Goal: Task Accomplishment & Management: Manage account settings

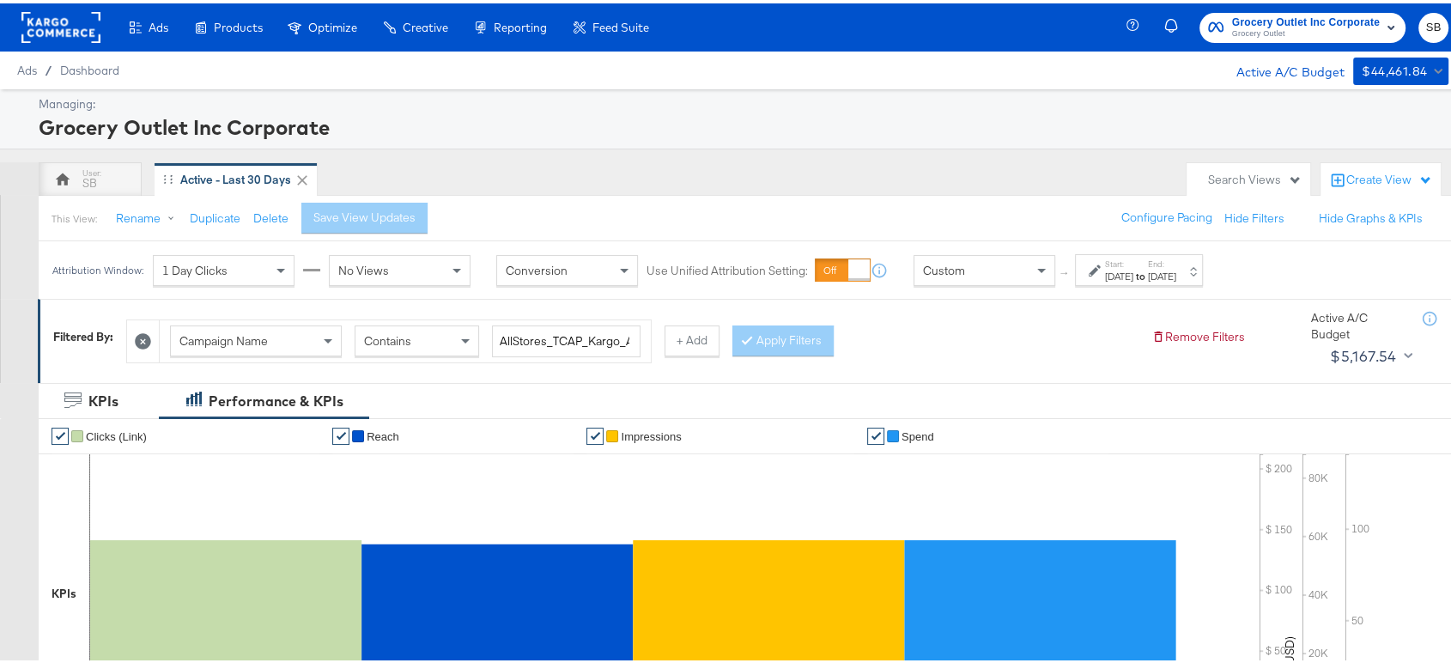
click at [43, 39] on div at bounding box center [60, 24] width 79 height 48
click at [46, 29] on rect at bounding box center [60, 24] width 79 height 31
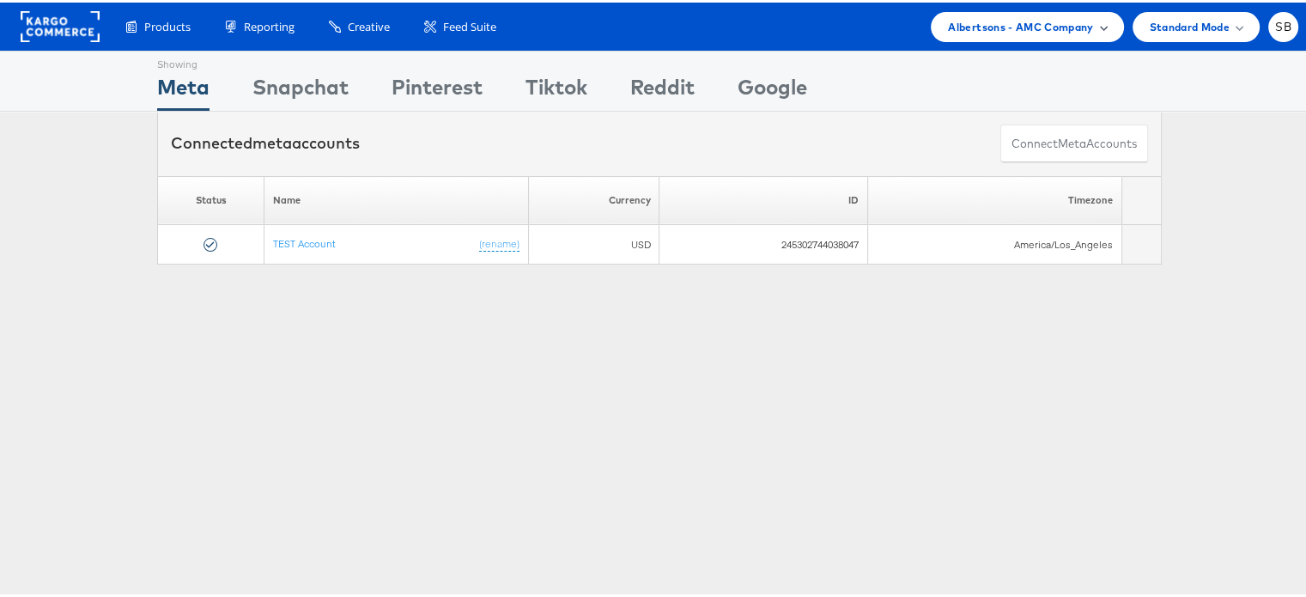
click at [1047, 38] on div "Albertsons - AMC Company" at bounding box center [1026, 24] width 192 height 30
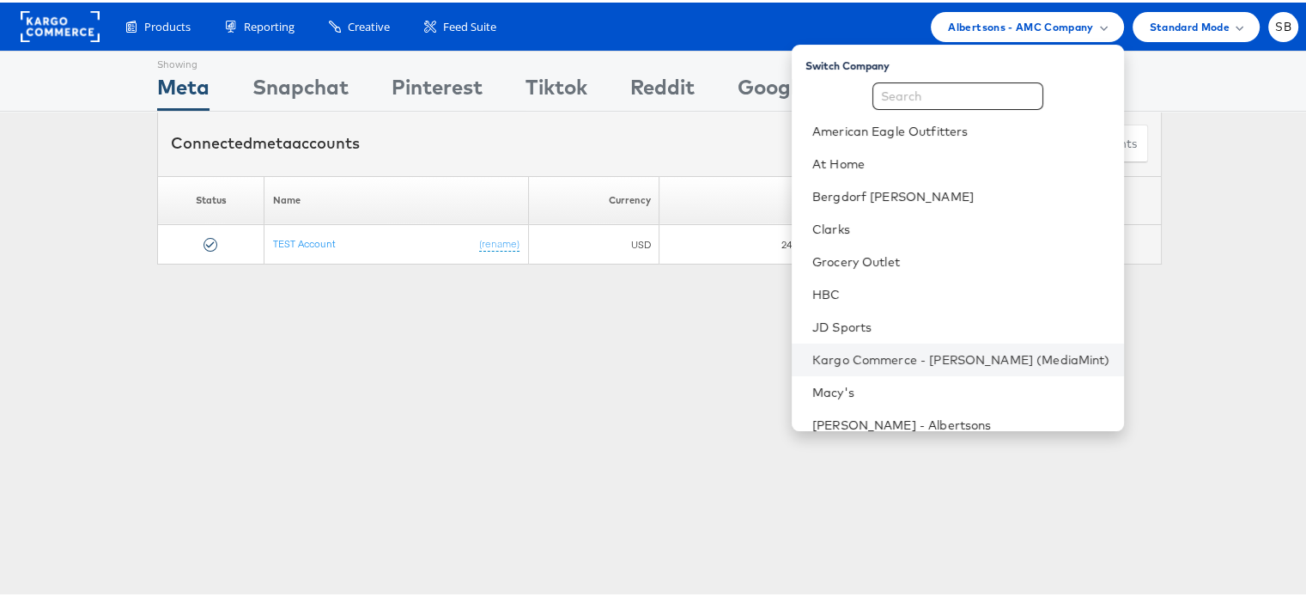
scroll to position [179, 0]
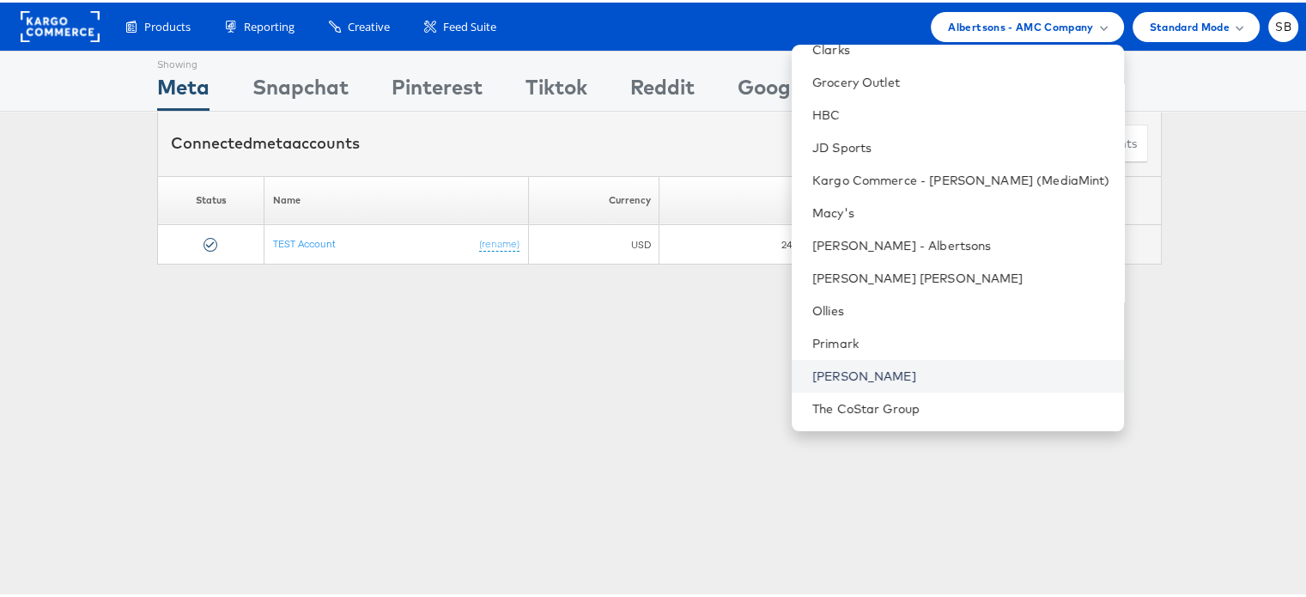
click at [892, 376] on link "[PERSON_NAME]" at bounding box center [961, 373] width 298 height 17
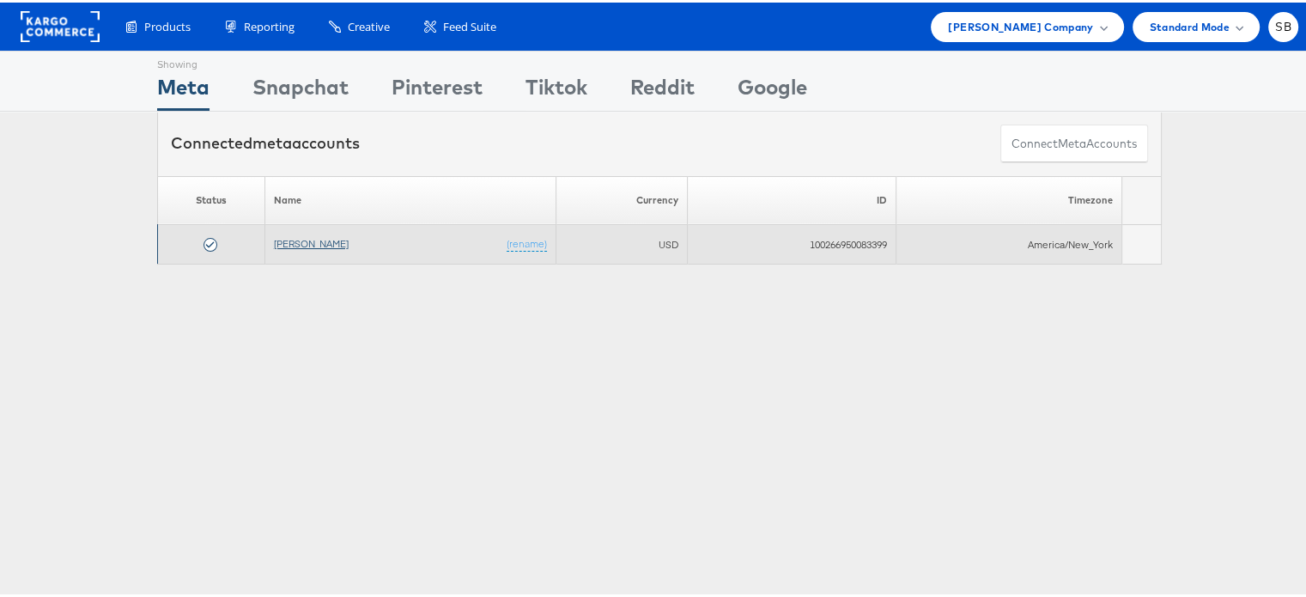
click at [309, 243] on link "Steve Madden" at bounding box center [311, 240] width 75 height 13
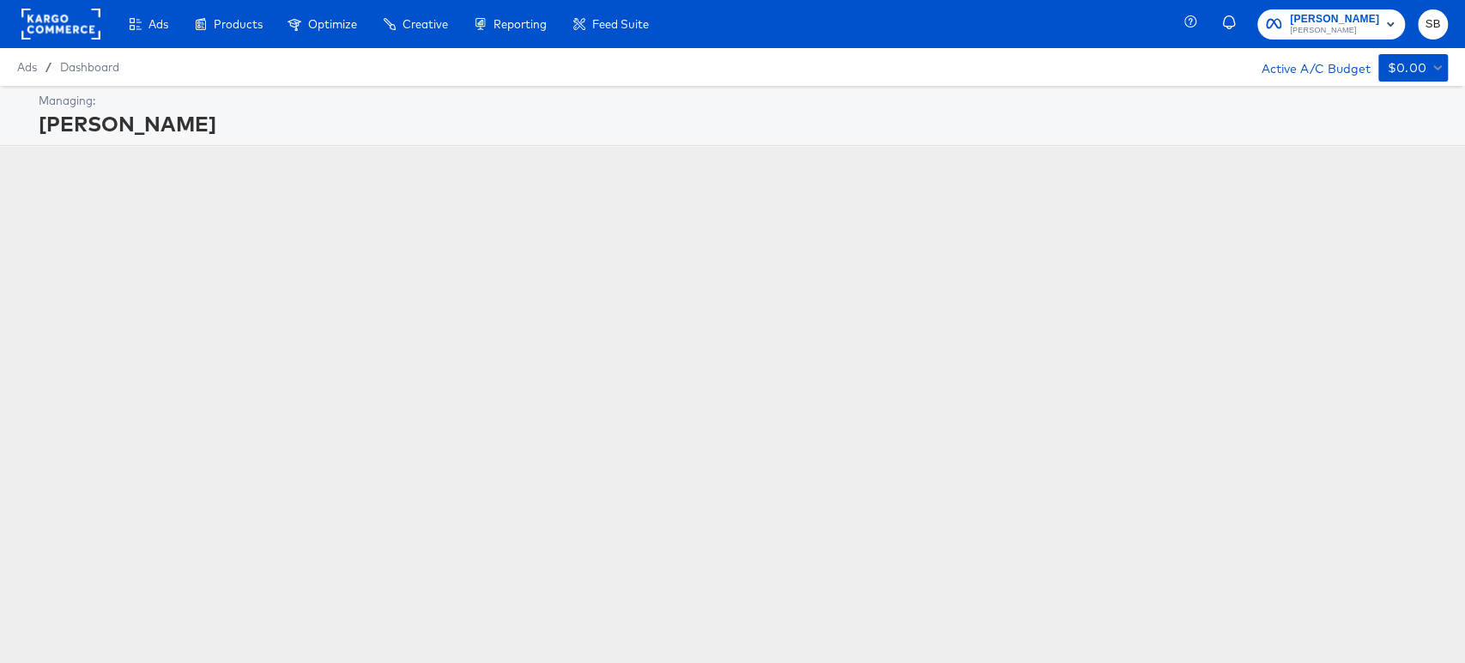
click at [343, 270] on div "Managing: Steve Madden" at bounding box center [732, 300] width 1465 height 429
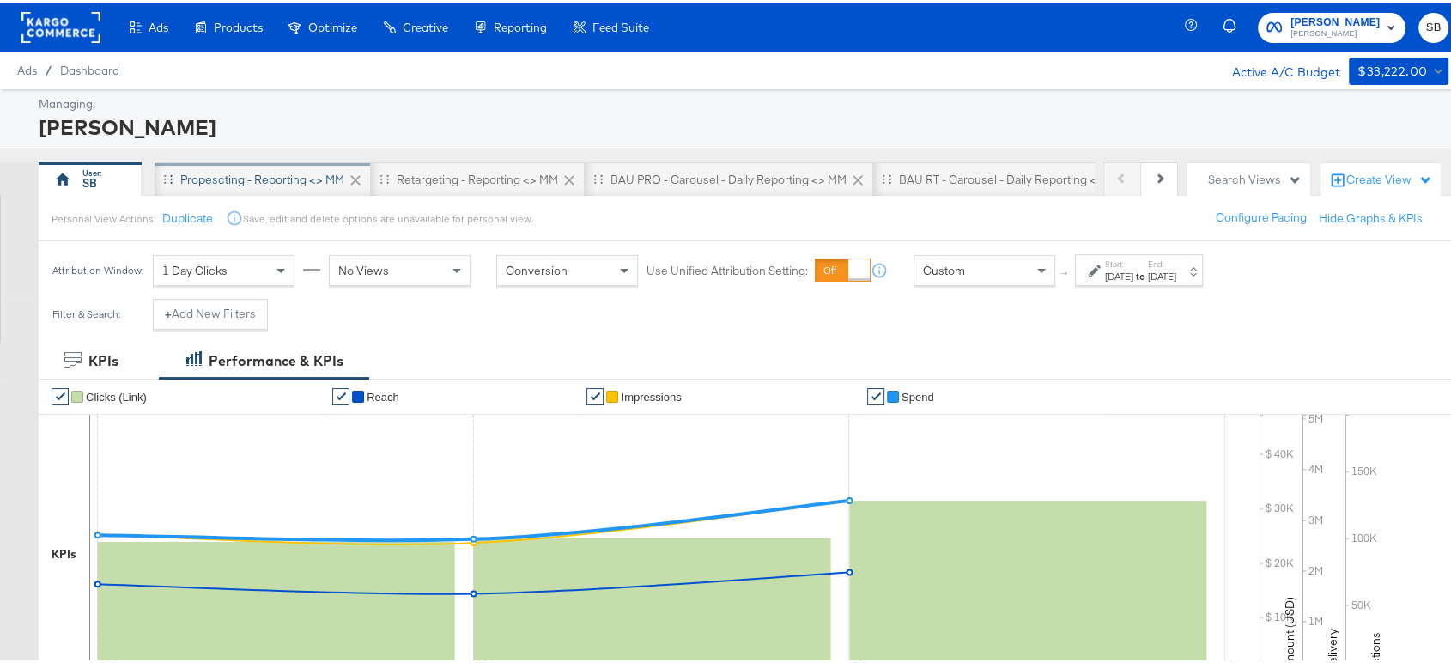
click at [212, 175] on div "Propescting - Reporting <> MM" at bounding box center [262, 176] width 164 height 16
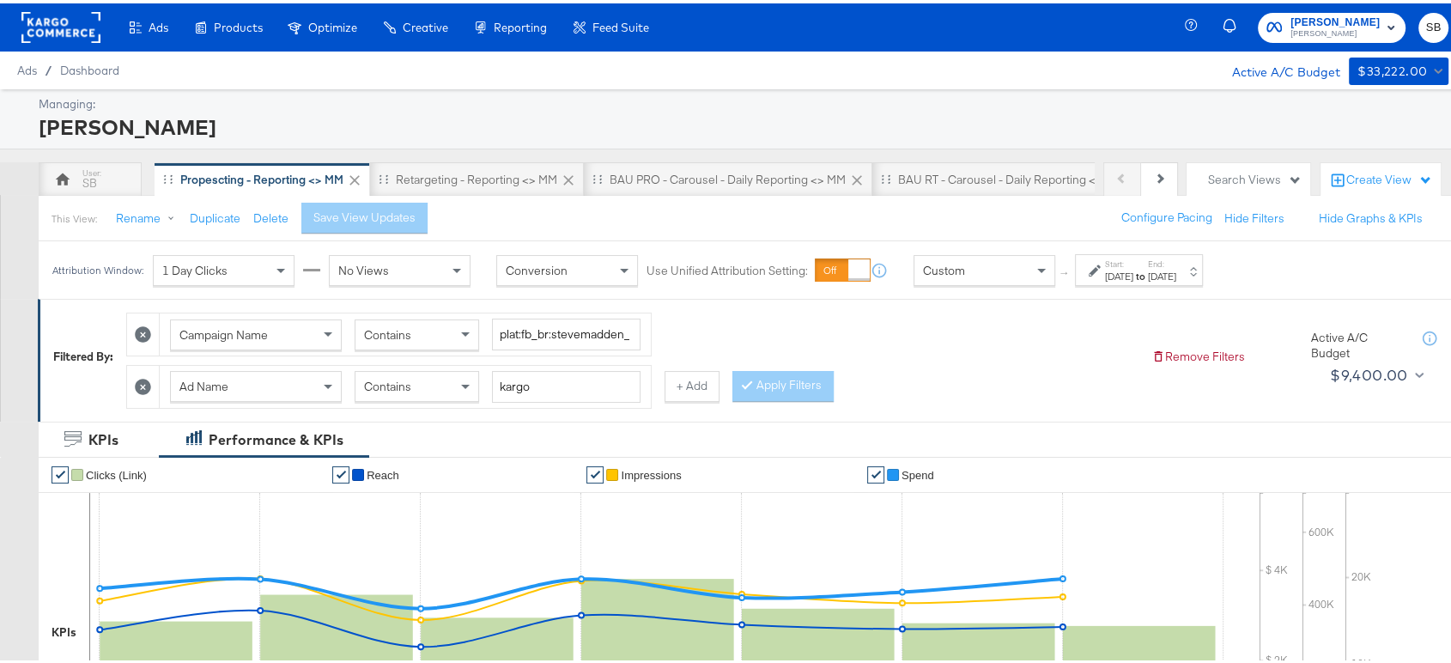
click at [1148, 270] on strong "to" at bounding box center [1140, 272] width 15 height 13
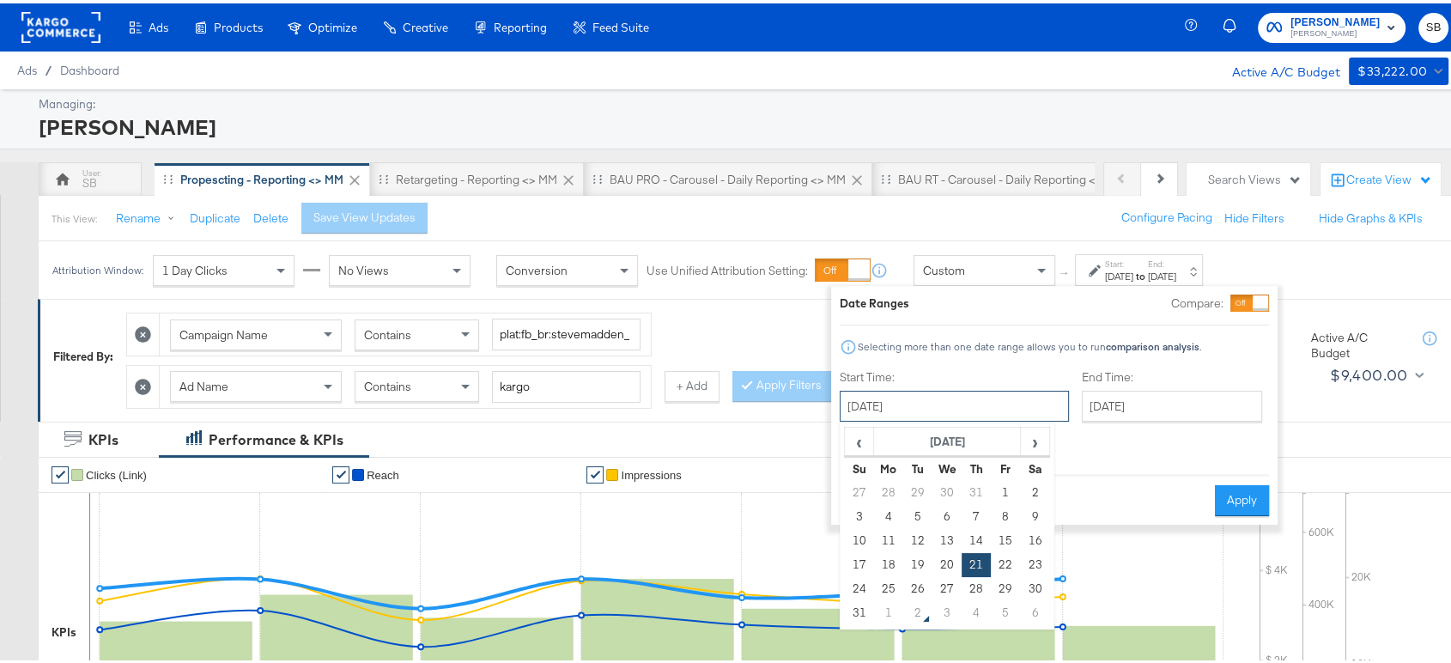
click at [912, 402] on input "August 21st 2025" at bounding box center [953, 402] width 229 height 31
click at [1004, 495] on td "1" at bounding box center [1005, 489] width 29 height 24
type input "August 1st 2025"
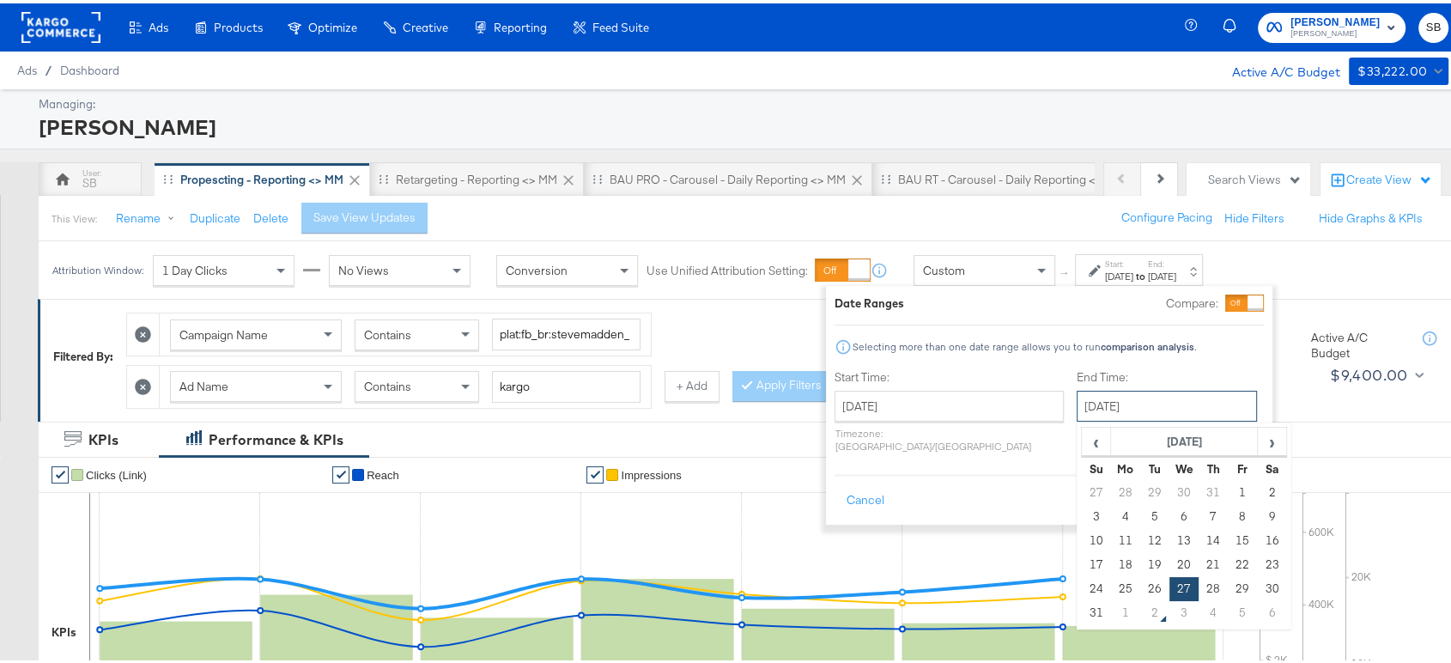
click at [1076, 393] on input "August 27th 2025" at bounding box center [1166, 402] width 180 height 31
click at [1258, 433] on span "›" at bounding box center [1271, 438] width 27 height 26
click at [1111, 484] on td "1" at bounding box center [1125, 489] width 29 height 24
type input "September 1st 2025"
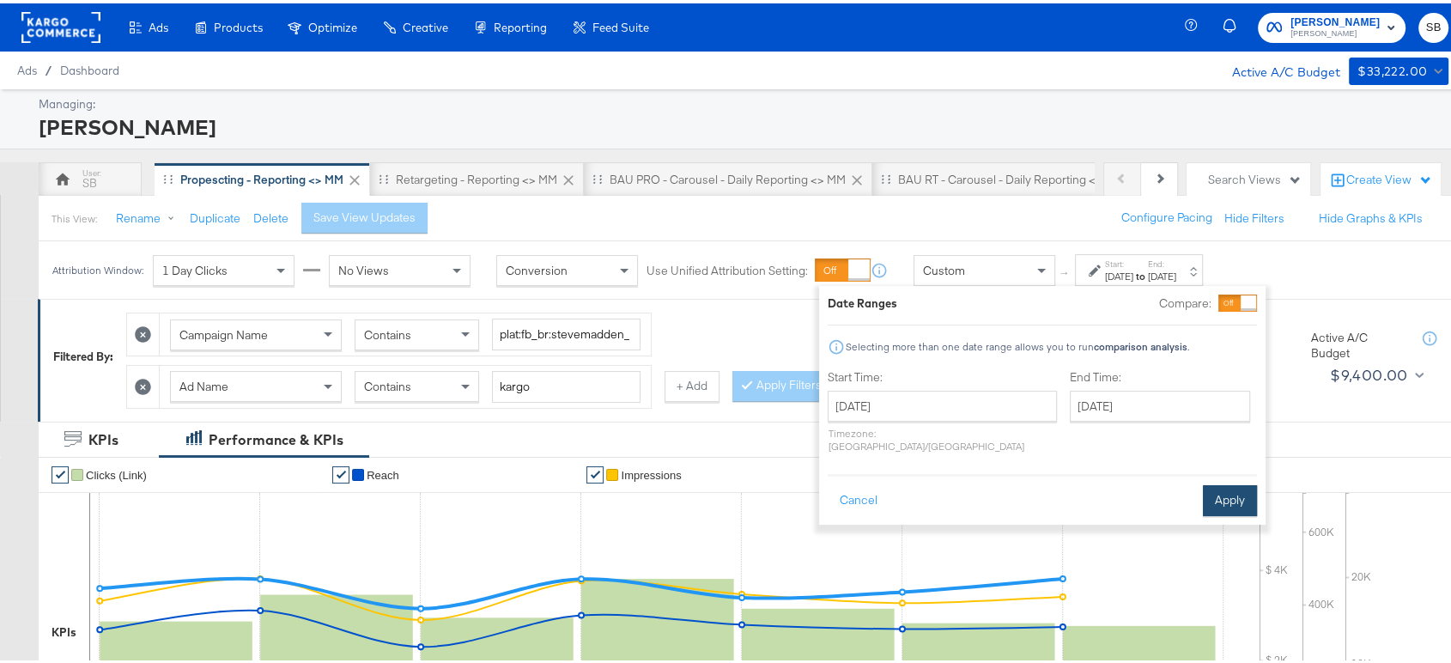
click at [1220, 488] on button "Apply" at bounding box center [1230, 497] width 54 height 31
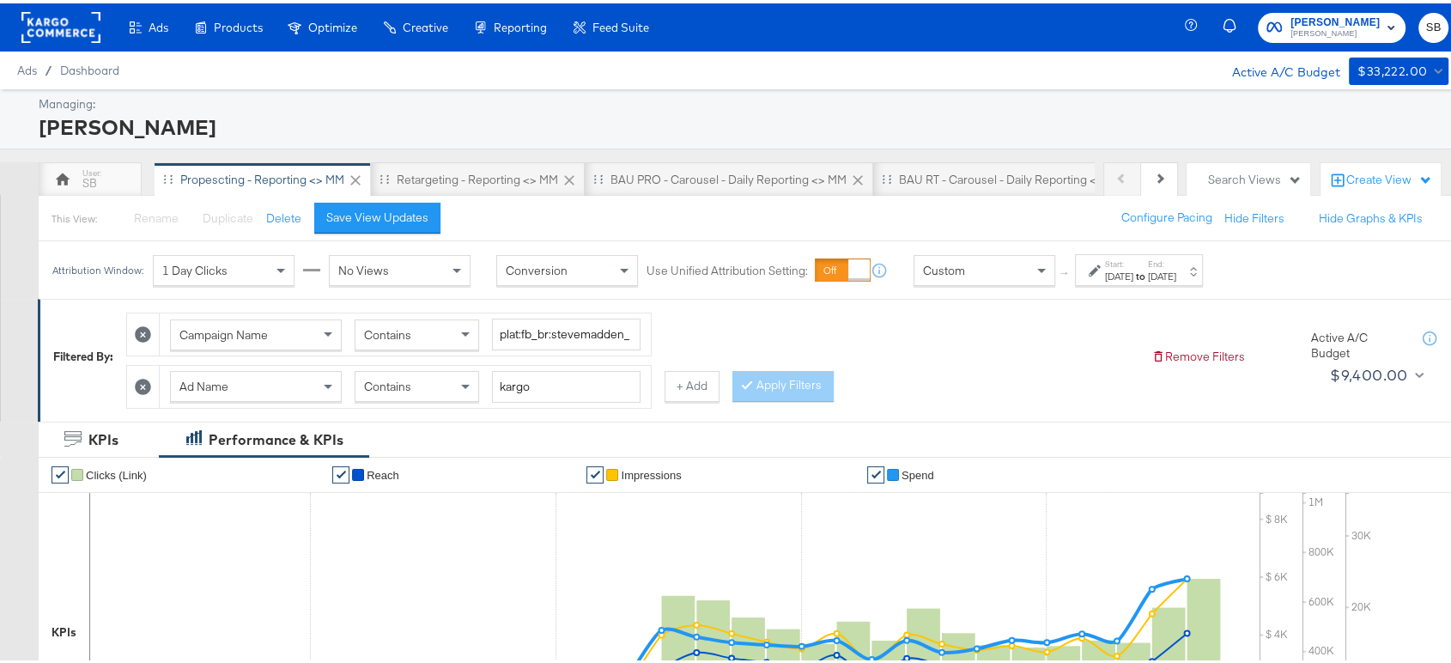
scroll to position [15, 0]
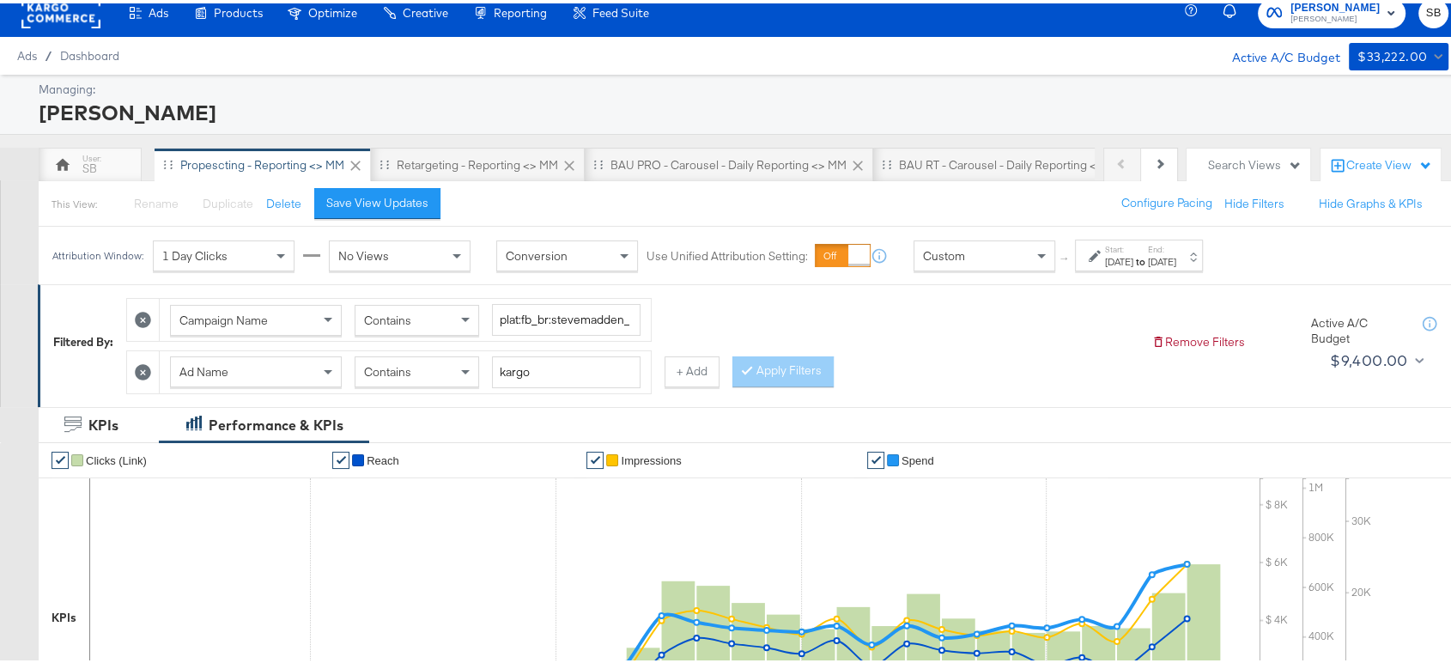
click at [1166, 244] on div "Start: Aug 1st 2025 to End: Sep 1st 2025" at bounding box center [1140, 252] width 71 height 25
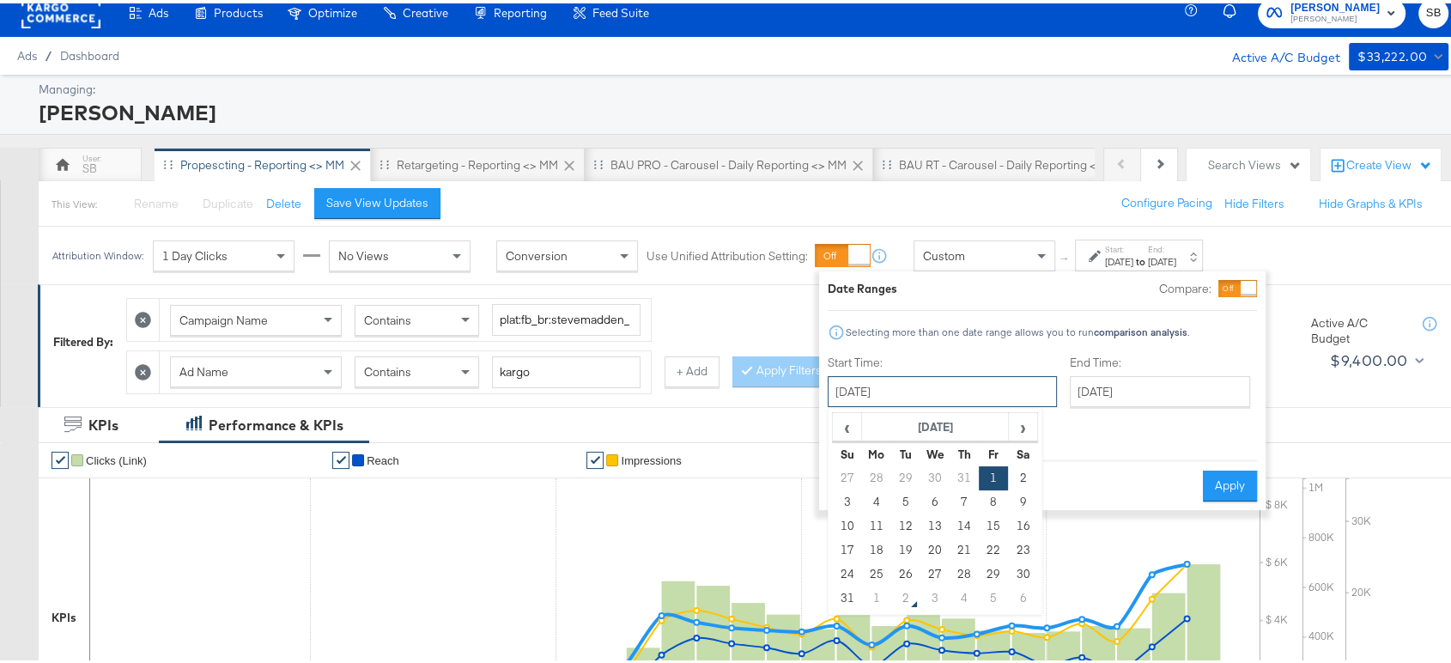
click at [933, 395] on input "August 1st 2025" at bounding box center [941, 388] width 229 height 31
click at [1027, 426] on span "›" at bounding box center [1022, 423] width 27 height 26
click at [879, 470] on td "1" at bounding box center [876, 475] width 29 height 24
type input "September 1st 2025"
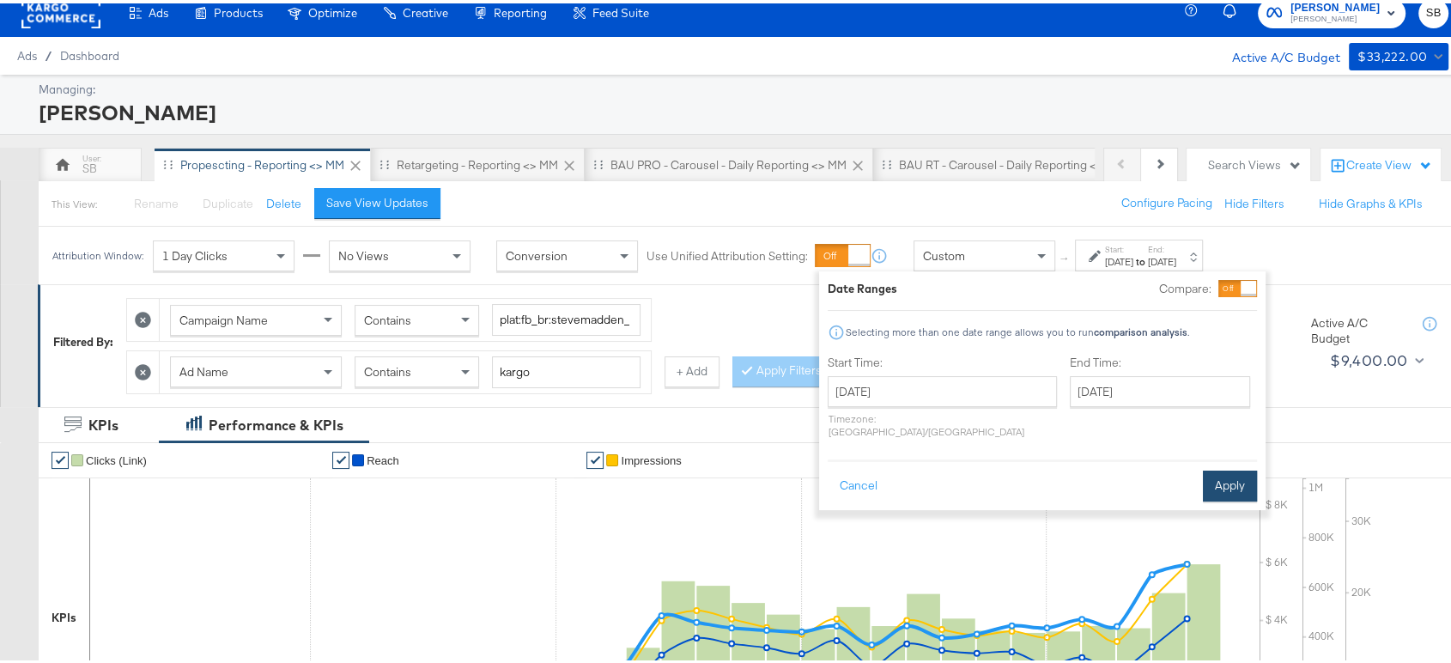
click at [1234, 467] on button "Apply" at bounding box center [1230, 482] width 54 height 31
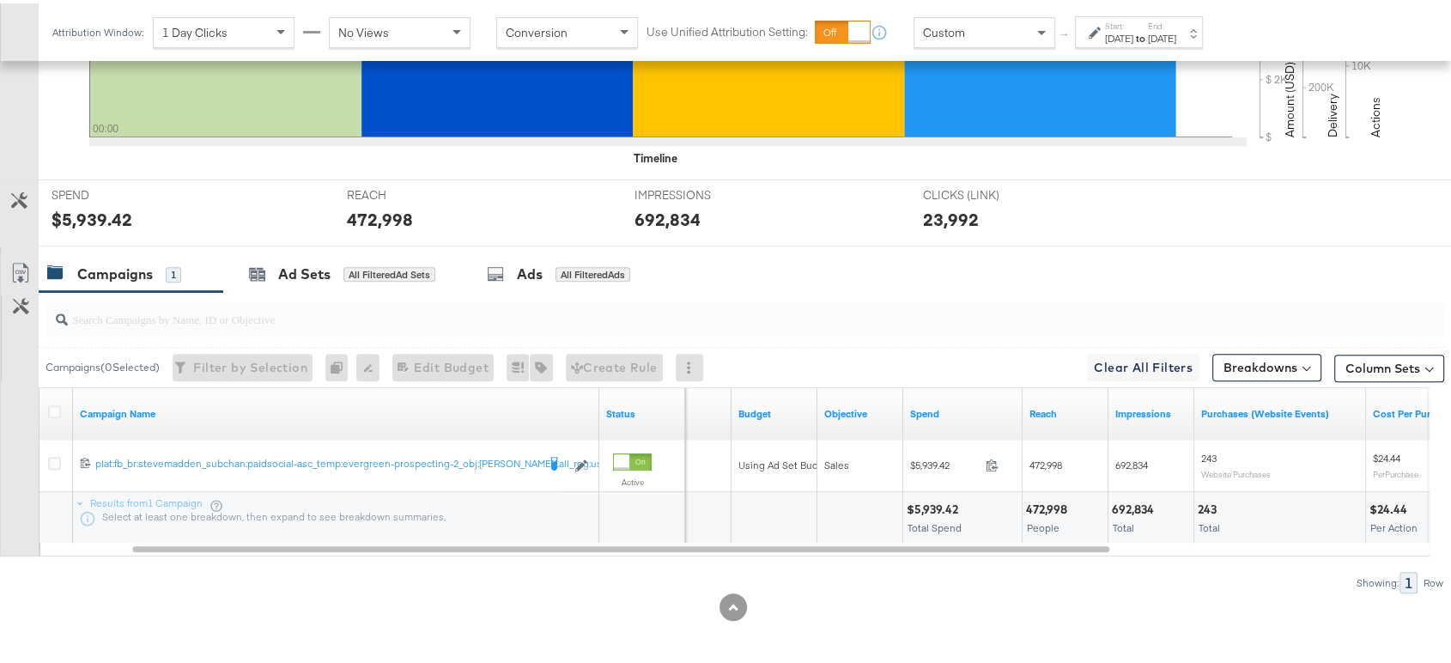
scroll to position [0, 0]
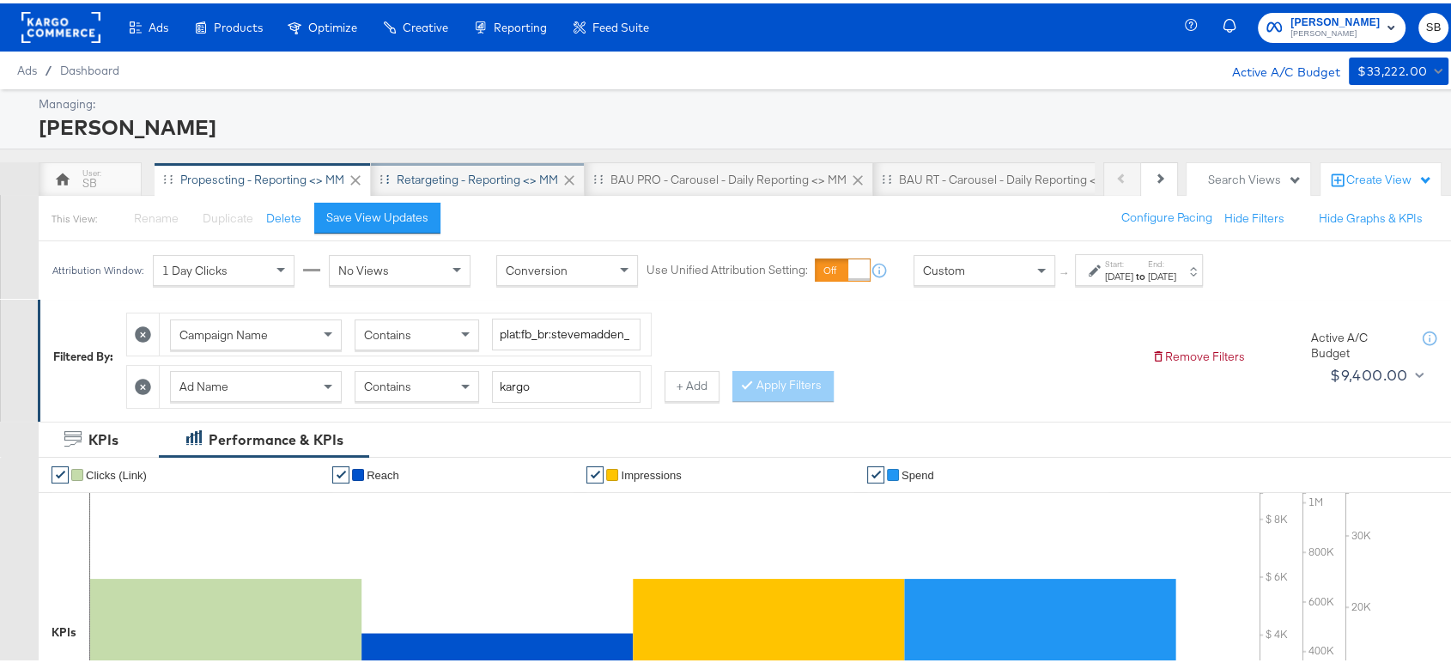
click at [510, 164] on div "Retargeting - Reporting <> MM" at bounding box center [478, 176] width 214 height 34
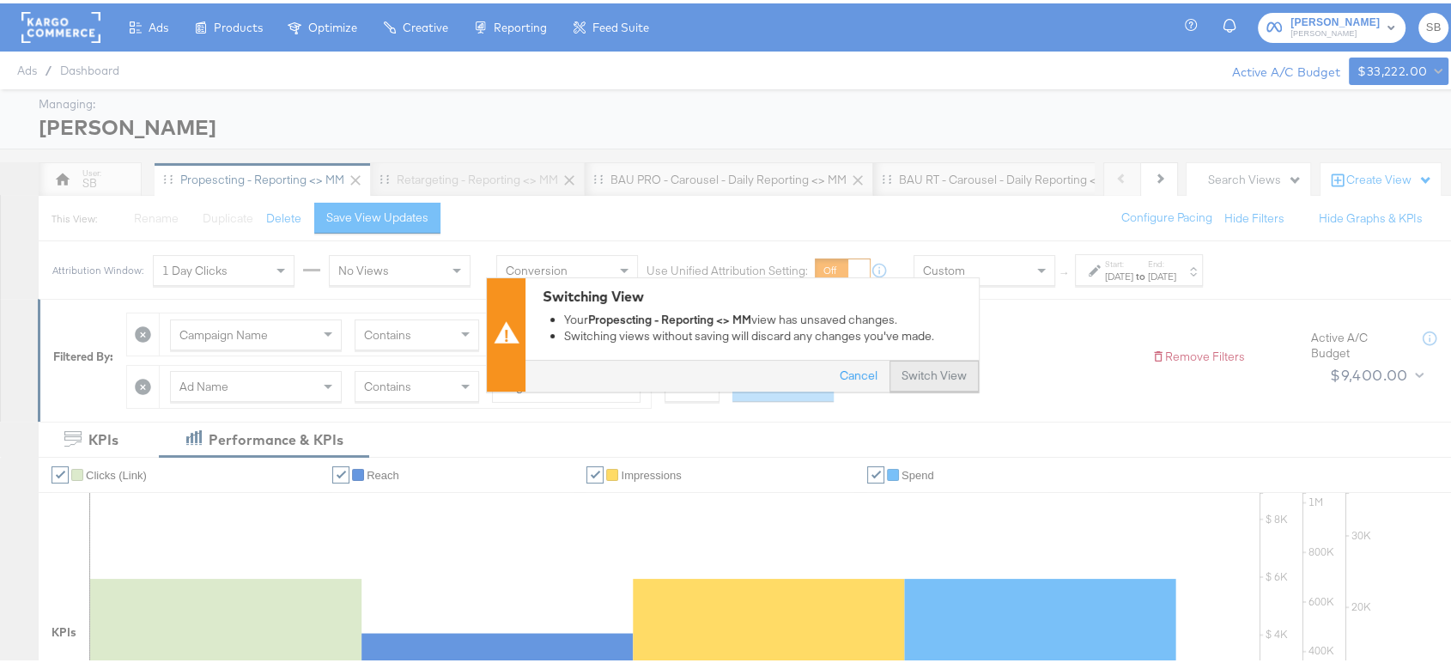
click at [925, 379] on button "Switch View" at bounding box center [933, 373] width 89 height 31
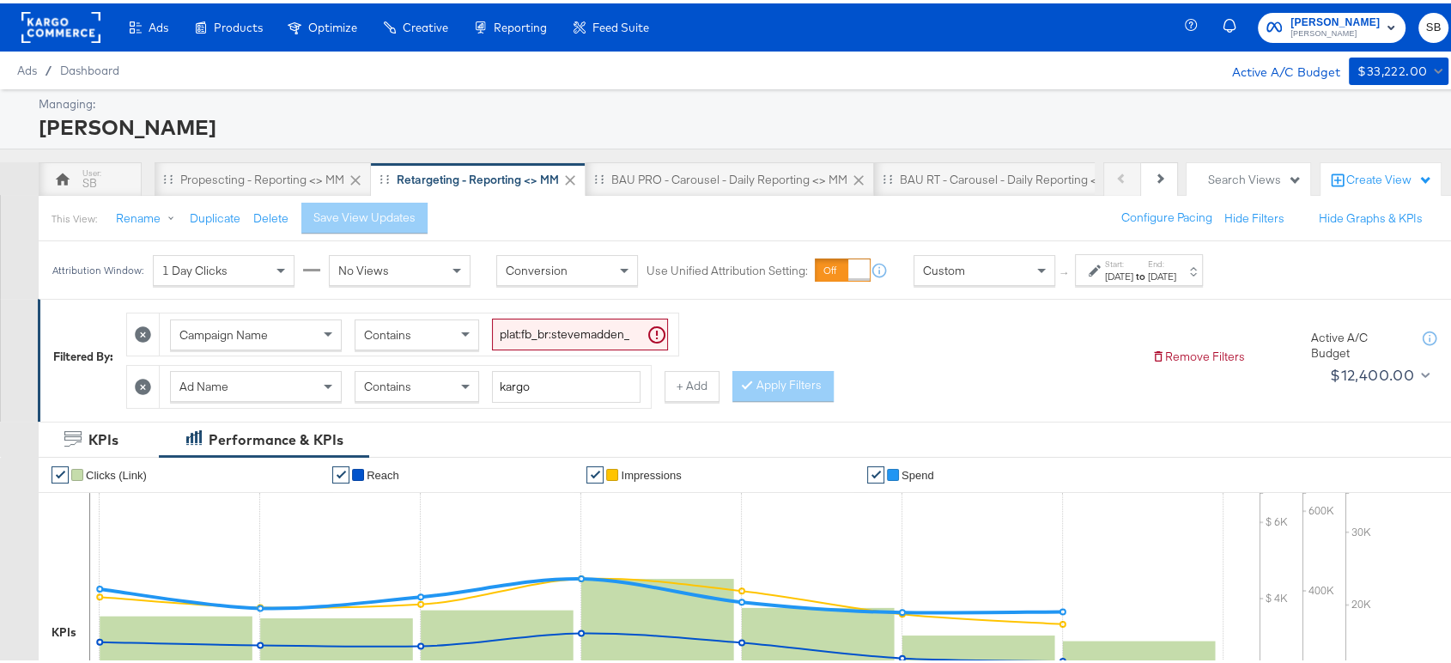
click at [1133, 275] on div "Aug 21st 2025" at bounding box center [1119, 273] width 28 height 14
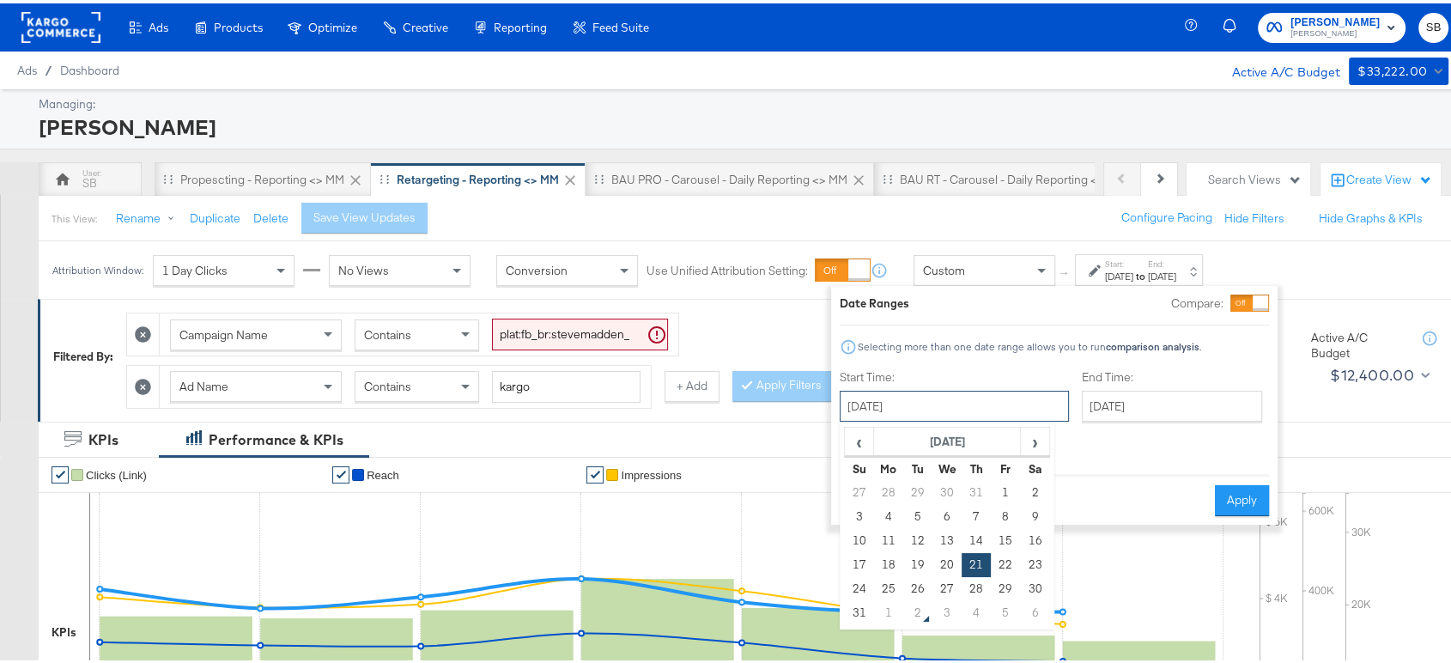
click at [948, 409] on input "August 21st 2025" at bounding box center [953, 402] width 229 height 31
click at [1036, 442] on span "›" at bounding box center [1034, 438] width 27 height 26
click at [887, 492] on td "1" at bounding box center [888, 489] width 29 height 24
type input "September 1st 2025"
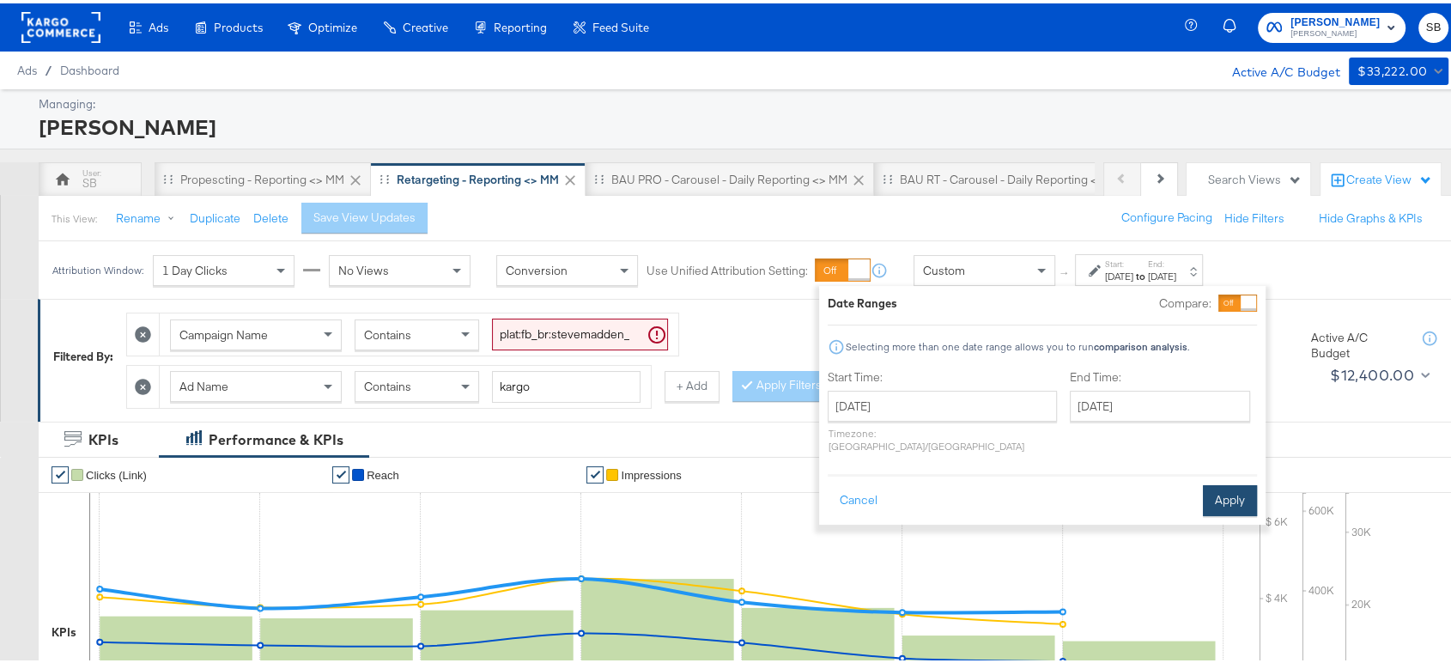
click at [1237, 483] on button "Apply" at bounding box center [1230, 497] width 54 height 31
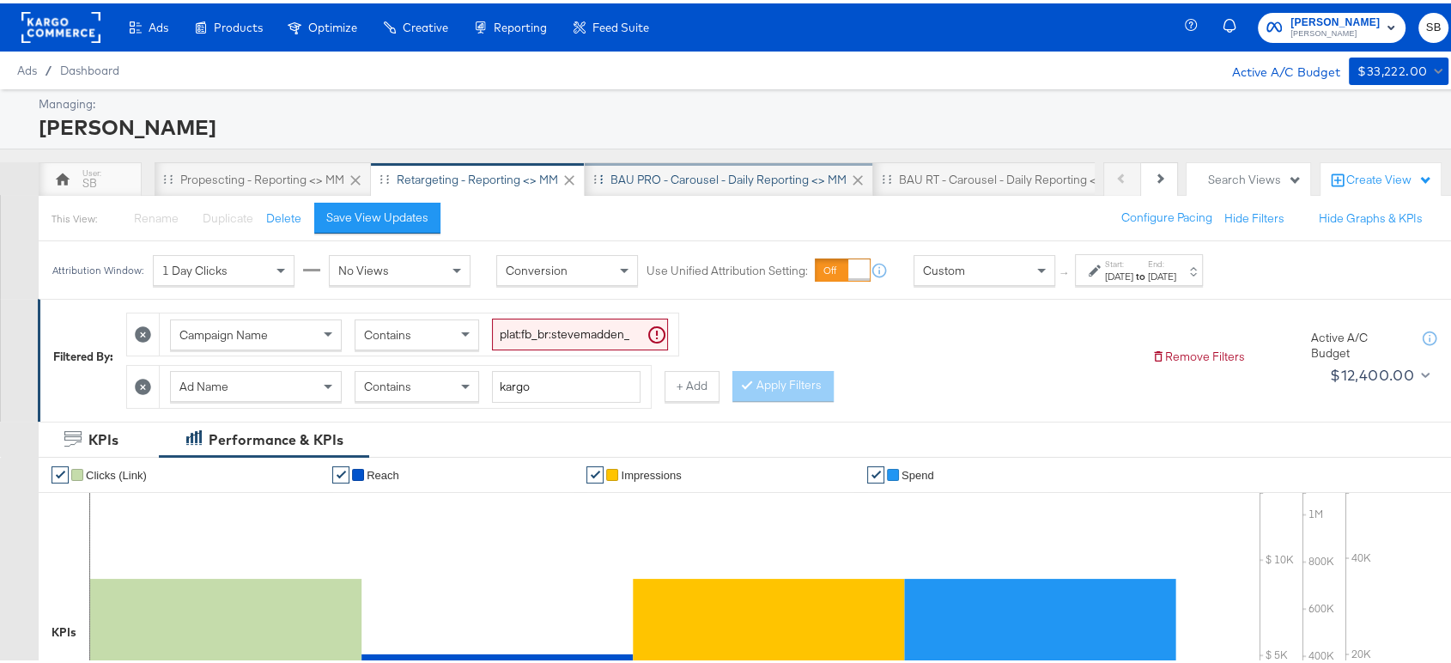
click at [660, 173] on div "BAU PRO - Carousel - Daily Reporting <> MM" at bounding box center [728, 176] width 236 height 16
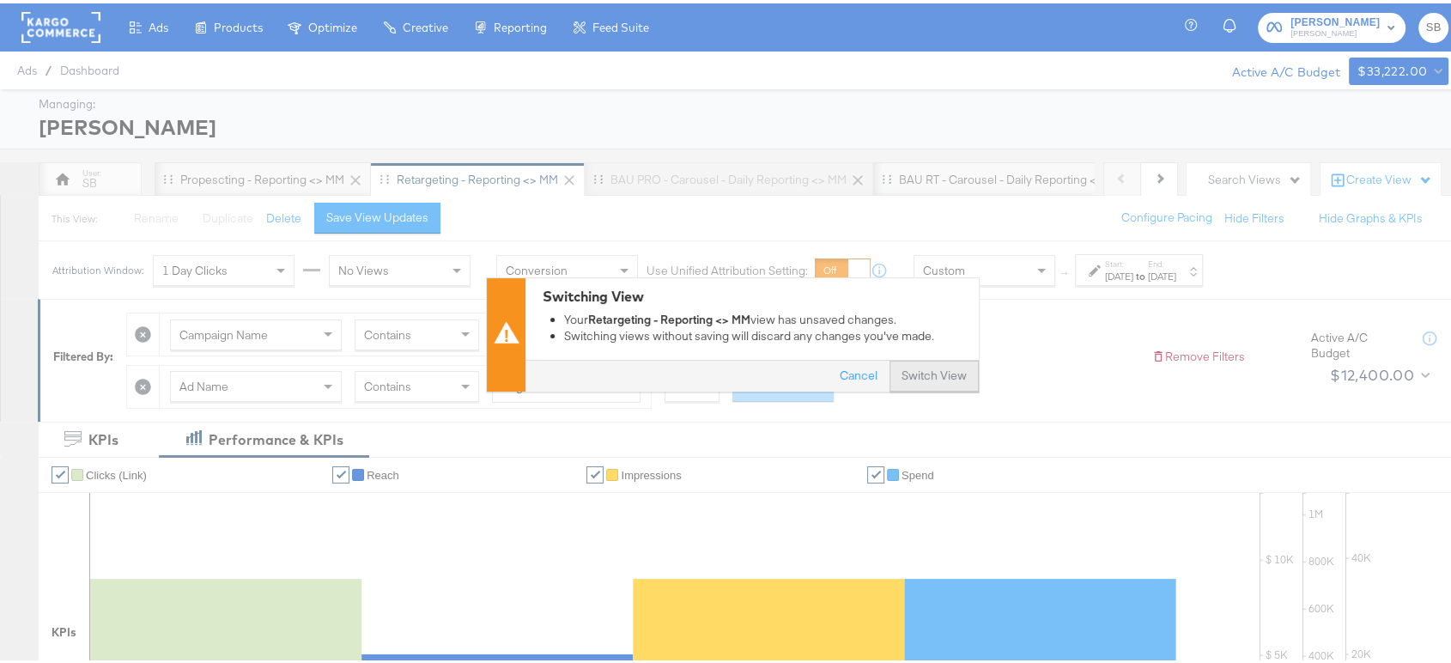
click at [941, 384] on button "Switch View" at bounding box center [933, 373] width 89 height 31
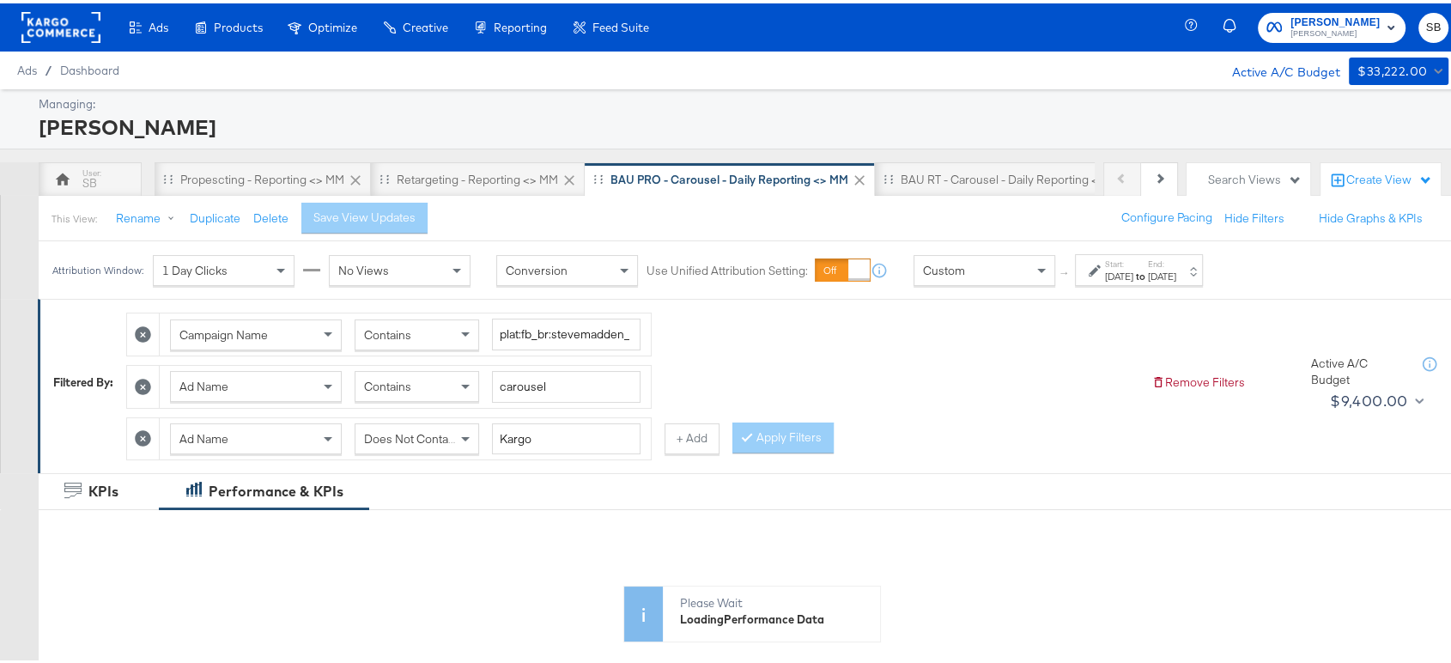
click at [1148, 272] on strong "to" at bounding box center [1140, 272] width 15 height 13
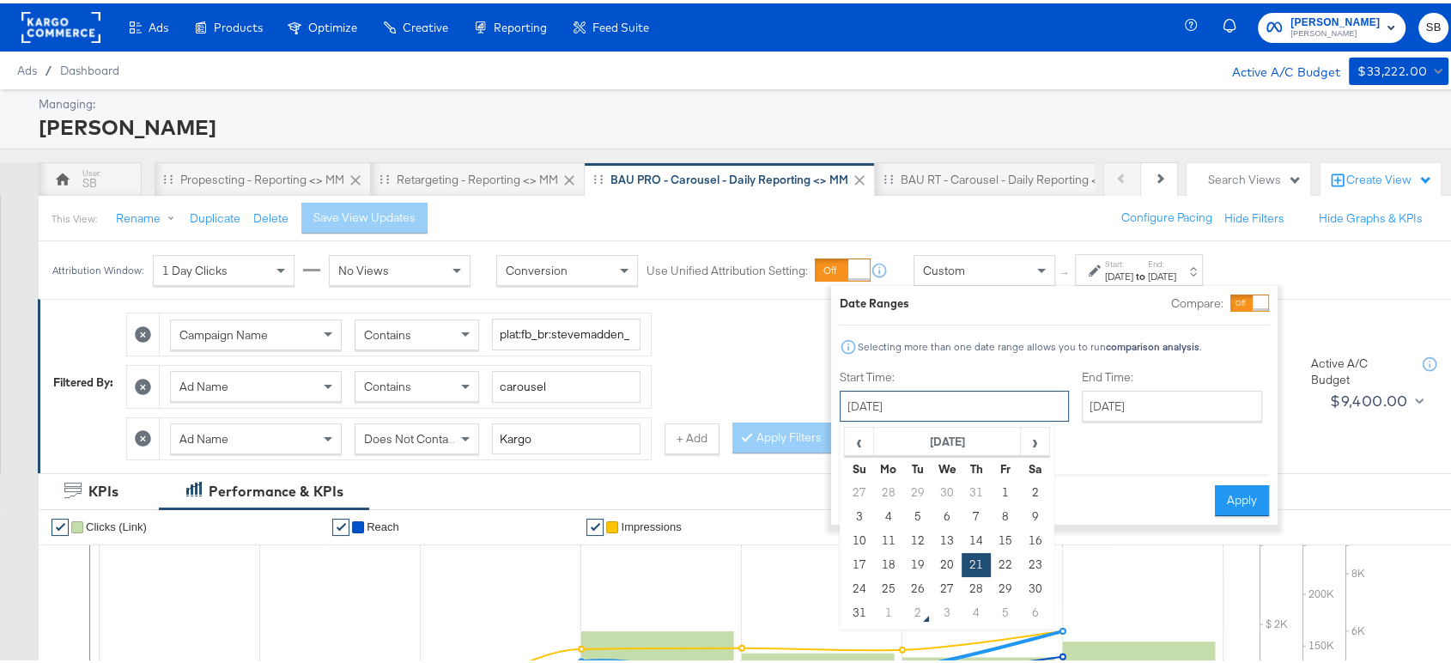
click at [965, 405] on input "August 21st 2025" at bounding box center [953, 402] width 229 height 31
click at [1040, 438] on span "›" at bounding box center [1034, 438] width 27 height 26
click at [891, 482] on td "1" at bounding box center [888, 489] width 29 height 24
type input "September 1st 2025"
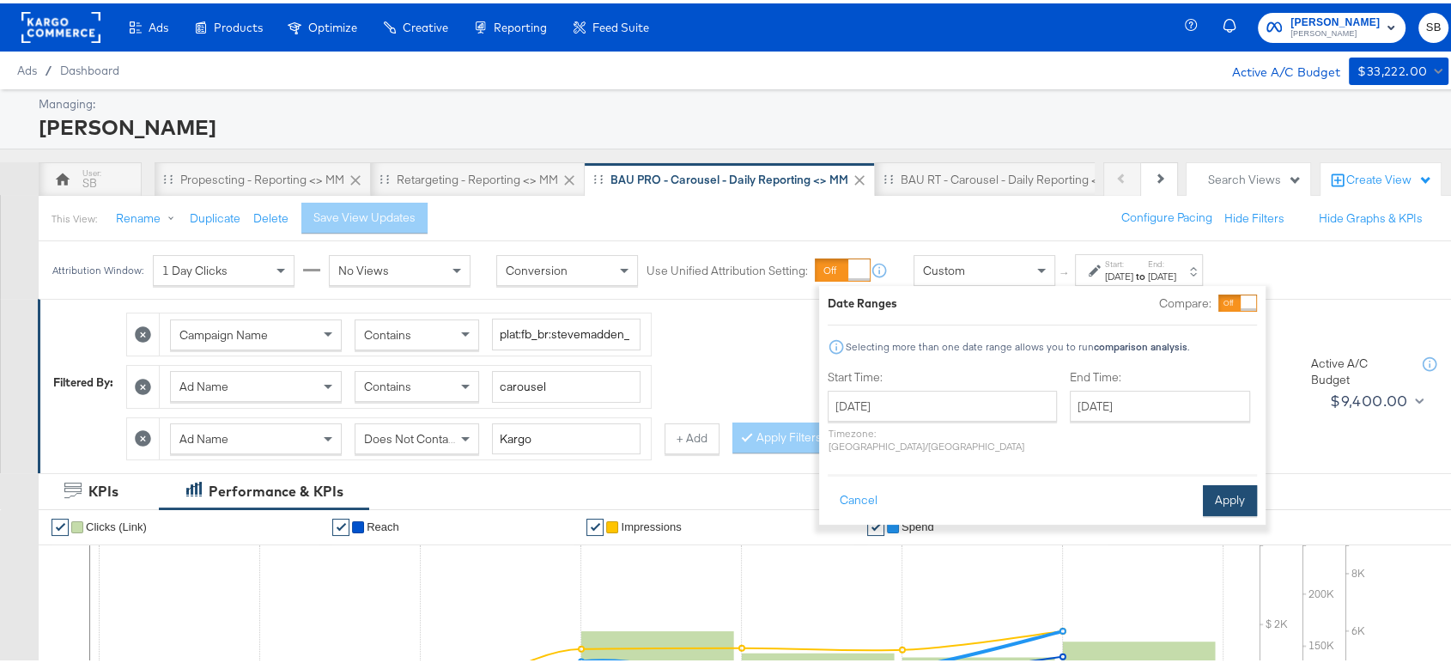
click at [1232, 494] on button "Apply" at bounding box center [1230, 497] width 54 height 31
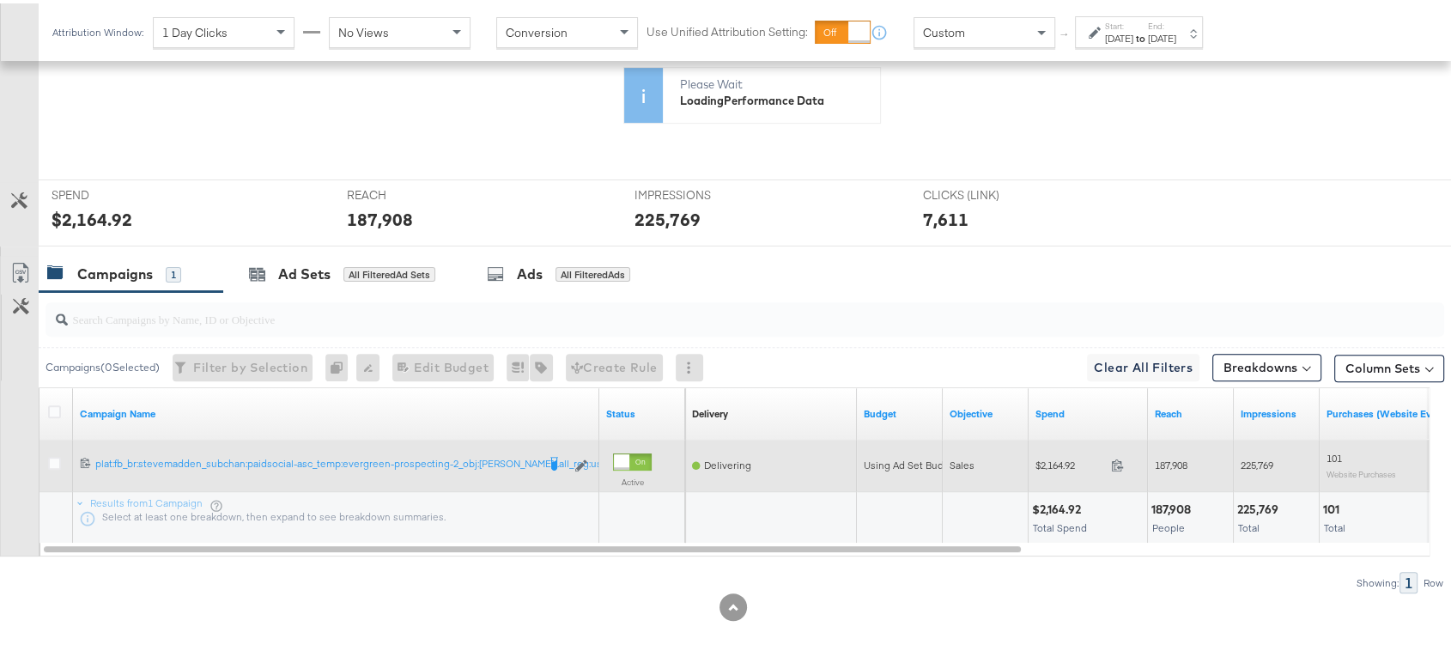
scroll to position [664, 0]
